Goal: Check status: Check status

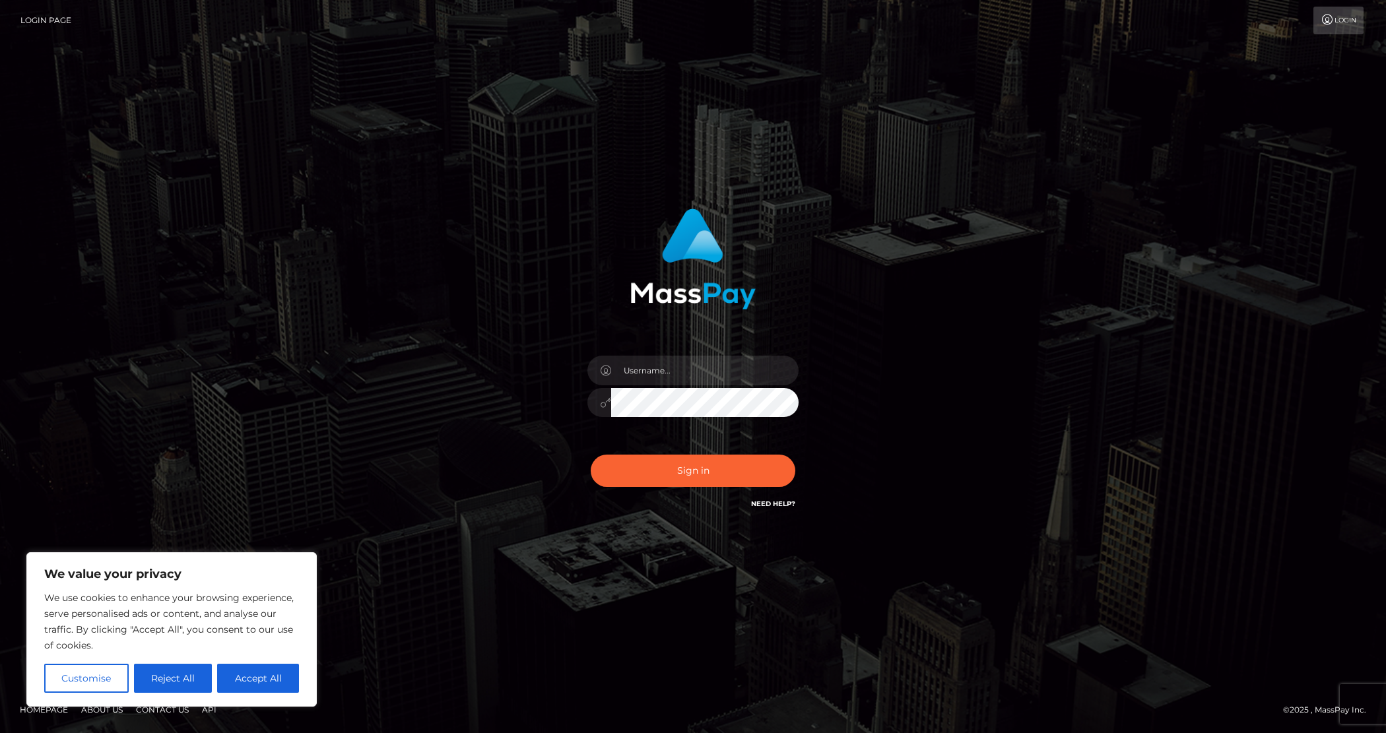
type input "[PERSON_NAME].Ace"
click at [670, 461] on button "Sign in" at bounding box center [693, 471] width 205 height 32
click at [685, 381] on input "text" at bounding box center [704, 371] width 187 height 30
type input "[PERSON_NAME].Ace"
click at [701, 463] on button "Sign in" at bounding box center [693, 471] width 205 height 32
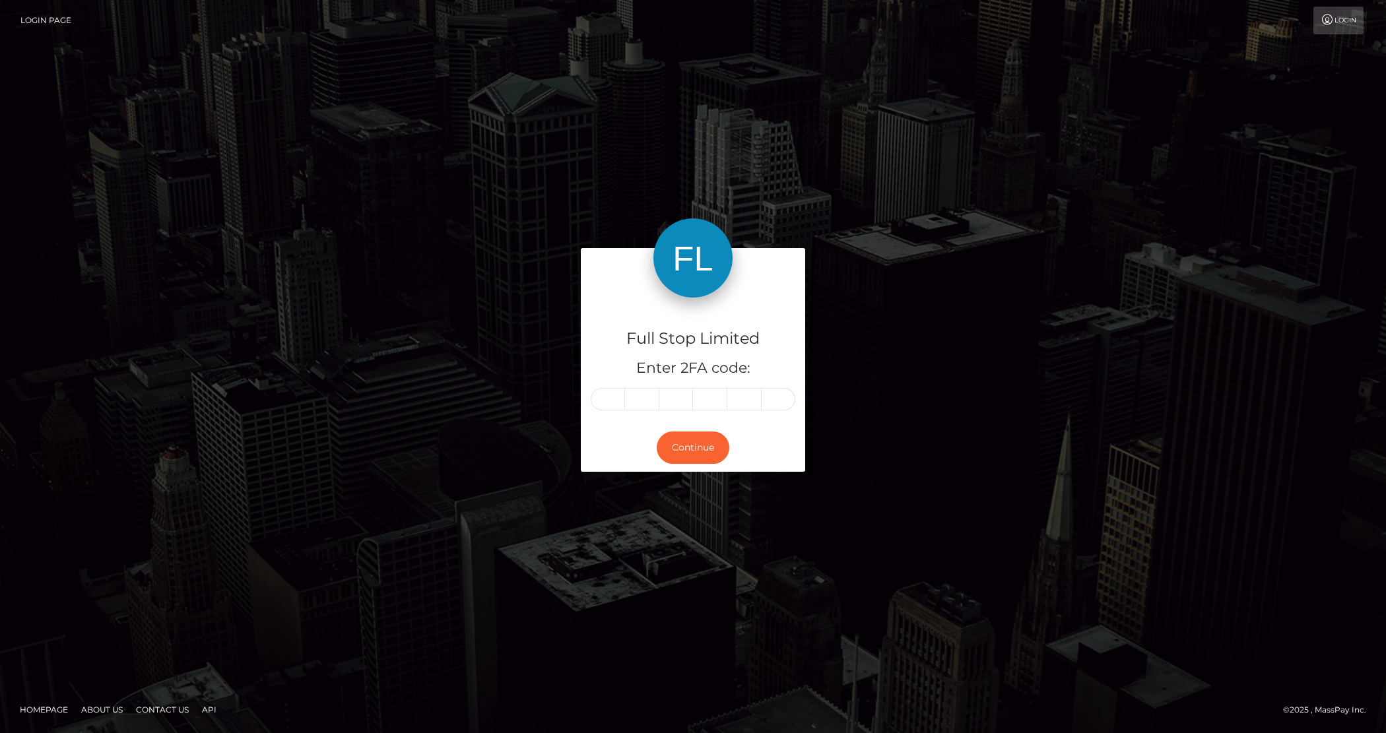
click at [614, 403] on input "text" at bounding box center [608, 399] width 34 height 22
type input "7"
type input "1"
type input "2"
type input "4"
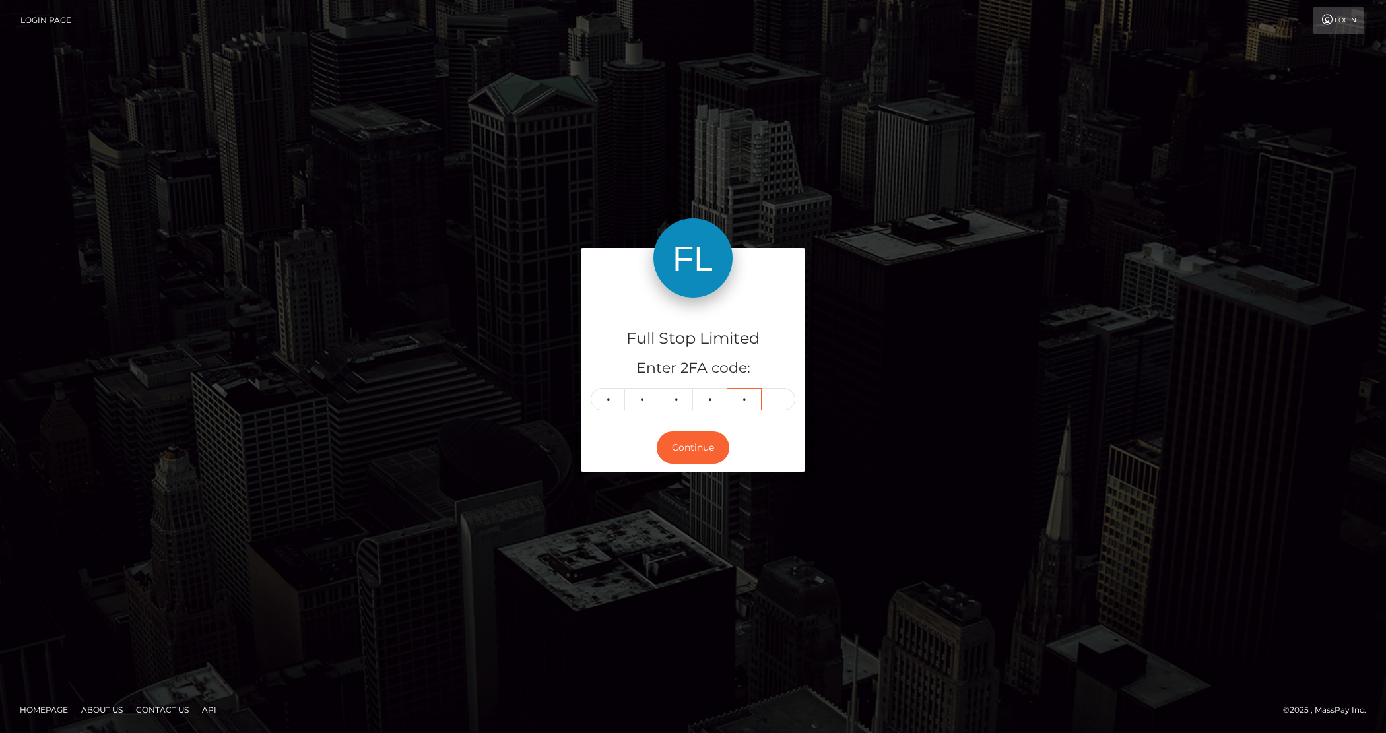
type input "2"
type input "0"
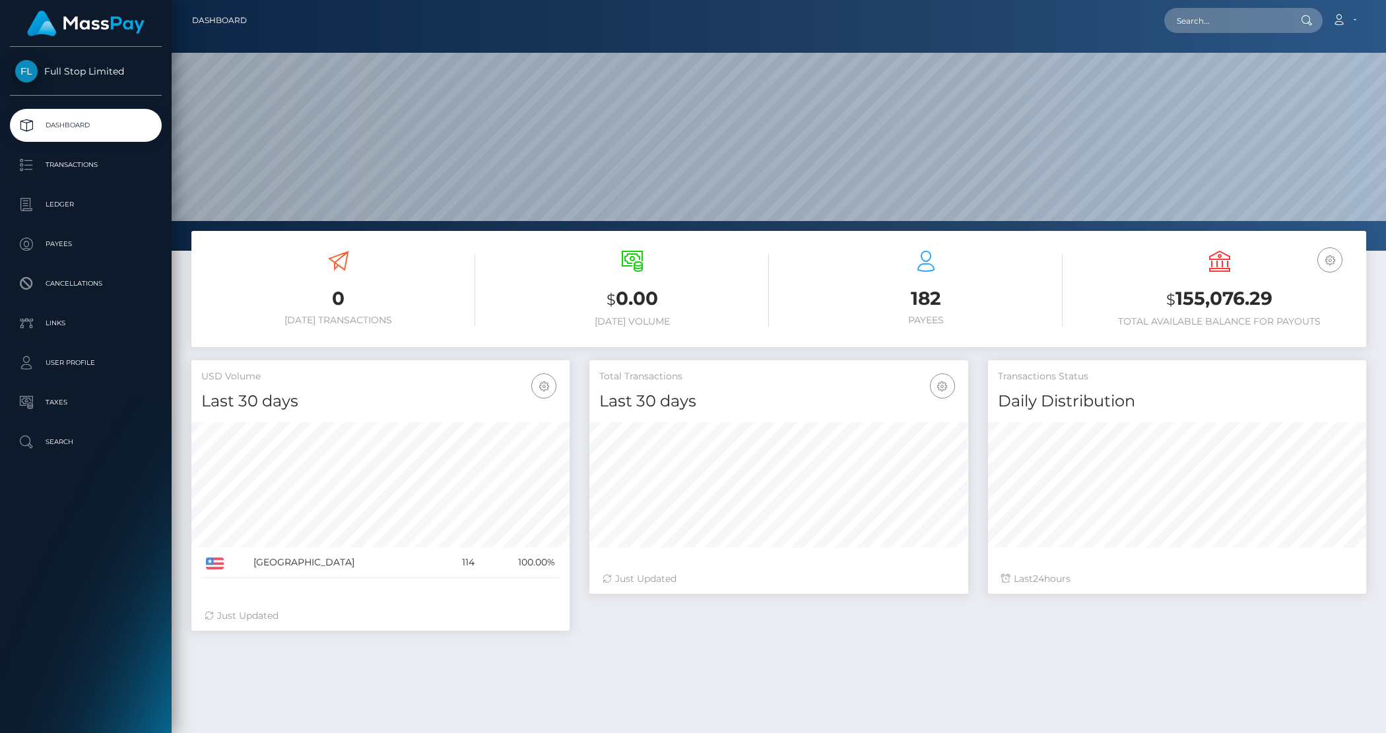
scroll to position [233, 377]
drag, startPoint x: 1146, startPoint y: 299, endPoint x: 1333, endPoint y: 314, distance: 187.4
click at [1333, 314] on div "USD Balance $ 155,076.29 Total Available Balance for Payouts" at bounding box center [1219, 289] width 274 height 77
click at [1287, 302] on h3 "$ 155,076.29" at bounding box center [1219, 299] width 274 height 27
drag, startPoint x: 1331, startPoint y: 325, endPoint x: 1025, endPoint y: 290, distance: 308.2
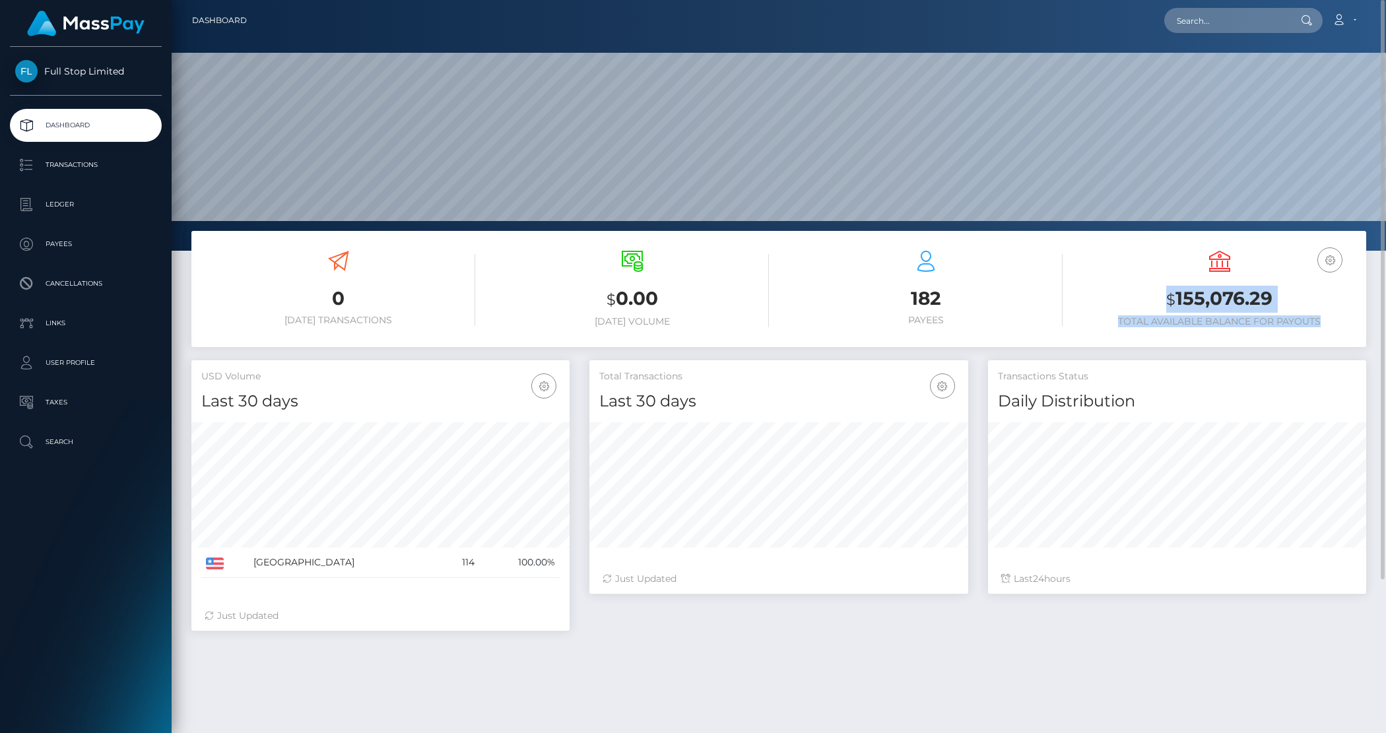
click at [1100, 290] on div "USD Balance $ 155,076.29 Total Available Balance for Payouts" at bounding box center [1219, 289] width 274 height 77
click at [67, 160] on p "Transactions" at bounding box center [85, 165] width 141 height 20
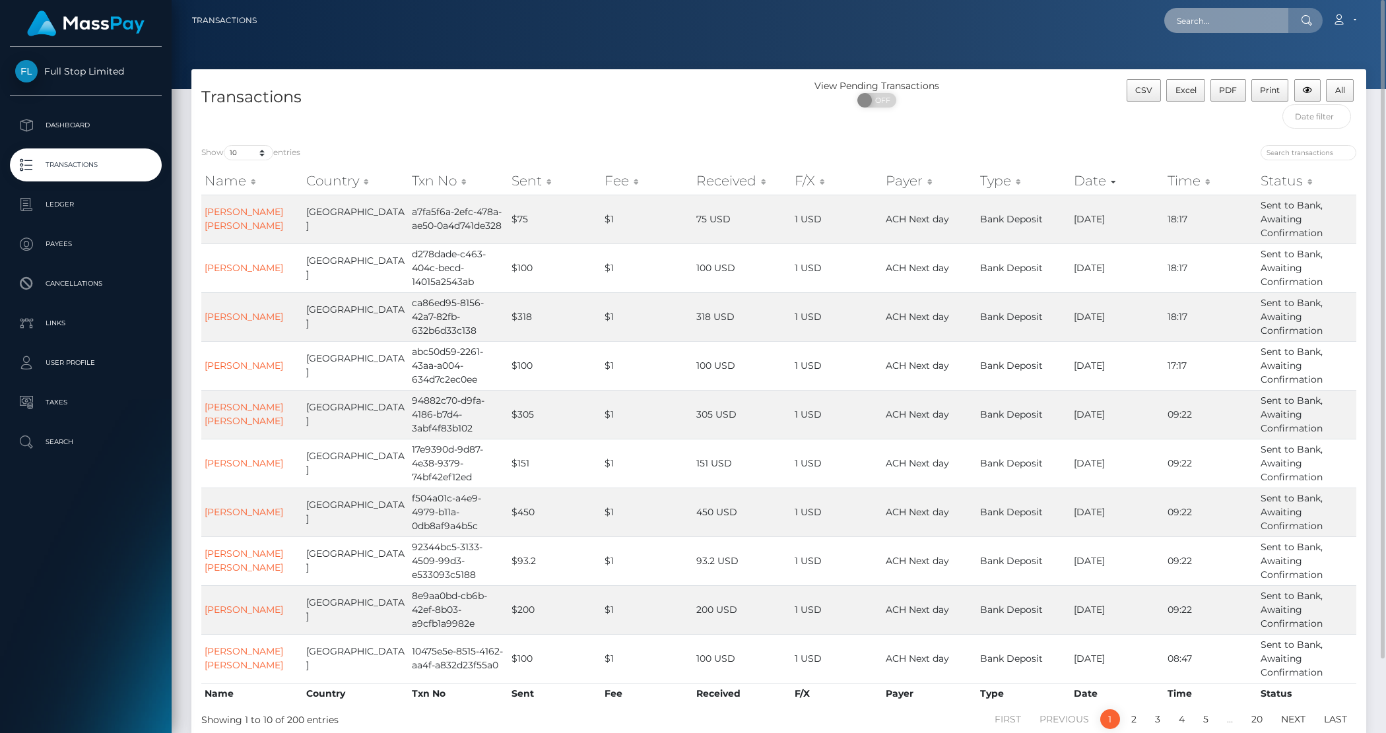
click at [1231, 17] on input "text" at bounding box center [1226, 20] width 124 height 25
